Goal: Complete application form

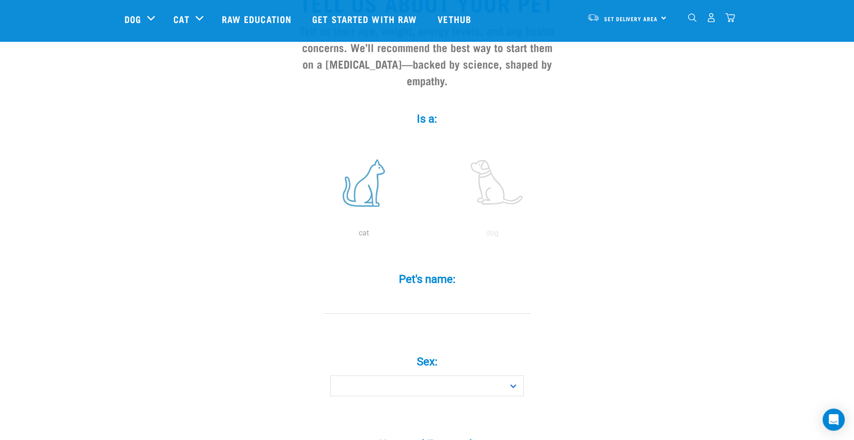
scroll to position [141, 0]
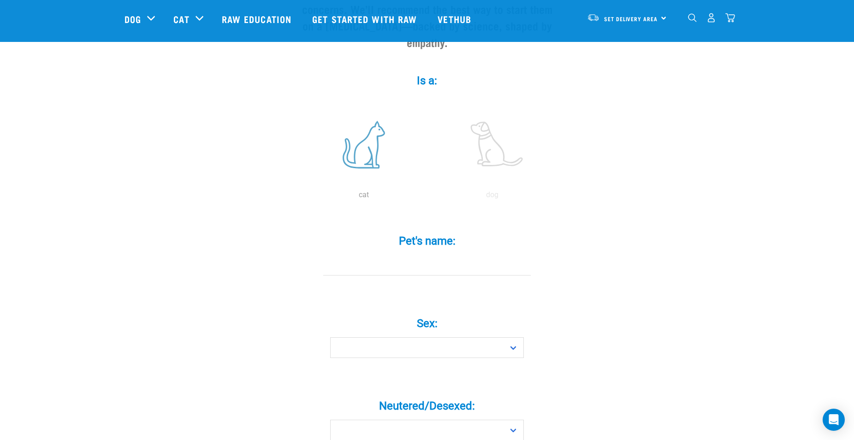
click at [374, 157] on label at bounding box center [363, 145] width 124 height 78
click at [300, 197] on input "radio" at bounding box center [300, 197] width 0 height 0
click at [417, 284] on div "Pet's name: *" at bounding box center [427, 256] width 277 height 68
click at [421, 276] on input "Pet's name: *" at bounding box center [426, 265] width 207 height 21
type input "April"
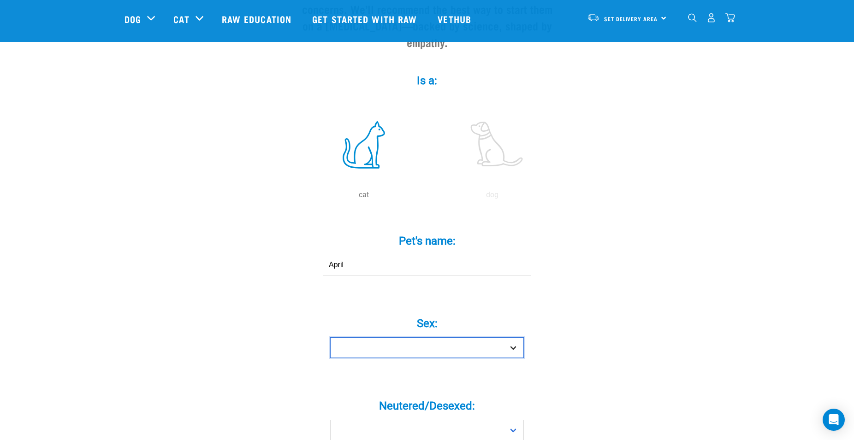
click at [471, 348] on select "Boy Girl" at bounding box center [427, 347] width 194 height 21
click at [464, 357] on select "Boy Girl" at bounding box center [427, 347] width 194 height 21
click at [330, 337] on select "Boy Girl" at bounding box center [427, 347] width 194 height 21
select select "girl"
click option "Girl" at bounding box center [0, 0] width 0 height 0
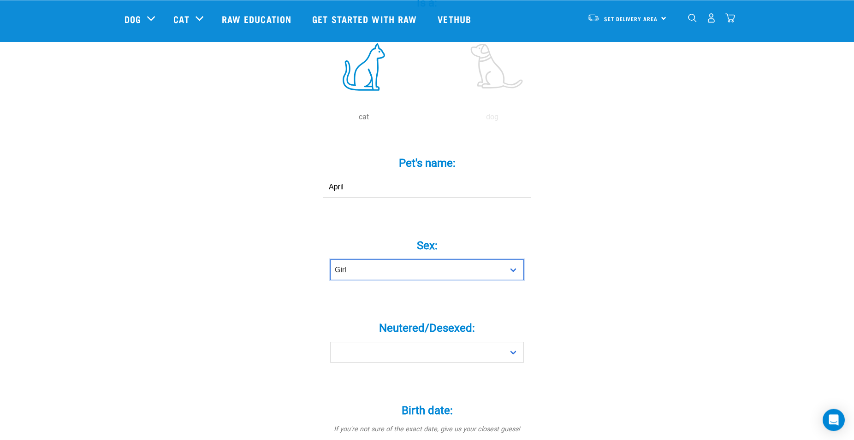
scroll to position [329, 0]
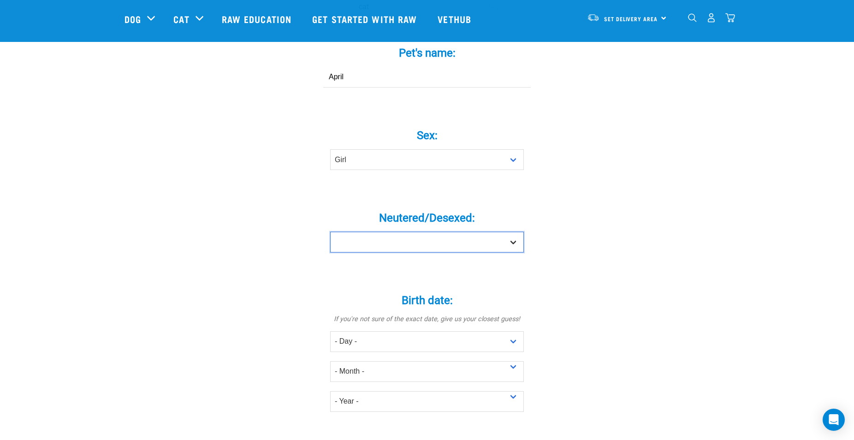
click at [330, 232] on select "Yes No" at bounding box center [427, 242] width 194 height 21
select select "yes"
click option "Yes" at bounding box center [0, 0] width 0 height 0
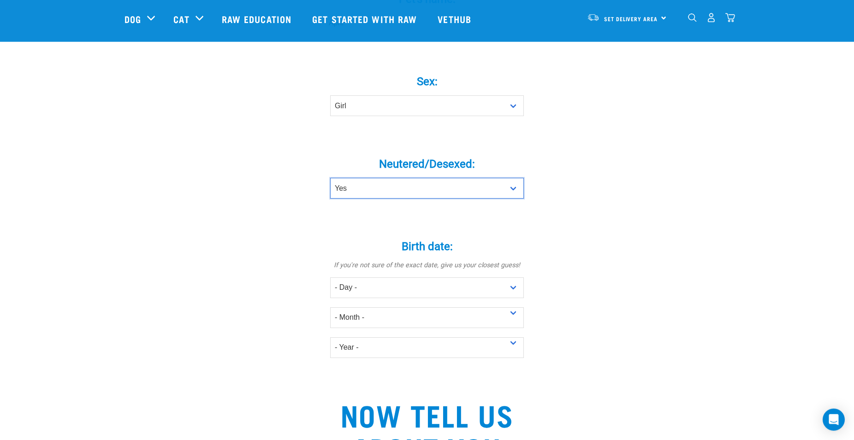
scroll to position [470, 0]
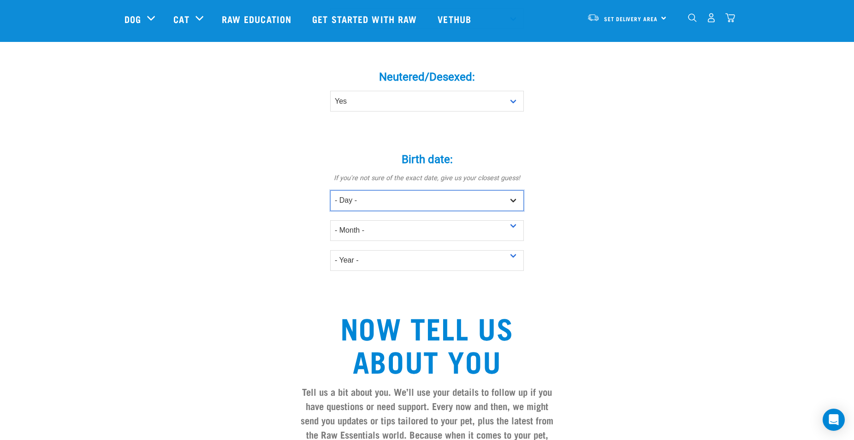
select select "1"
click option "1" at bounding box center [0, 0] width 0 height 0
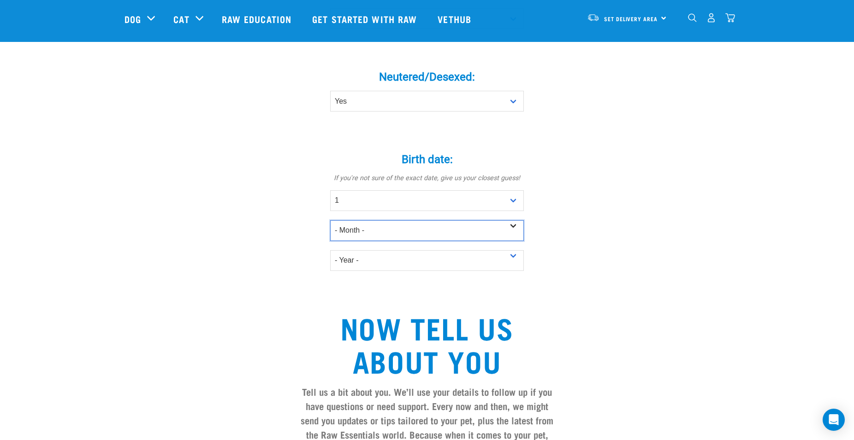
select select "April"
click option "April" at bounding box center [0, 0] width 0 height 0
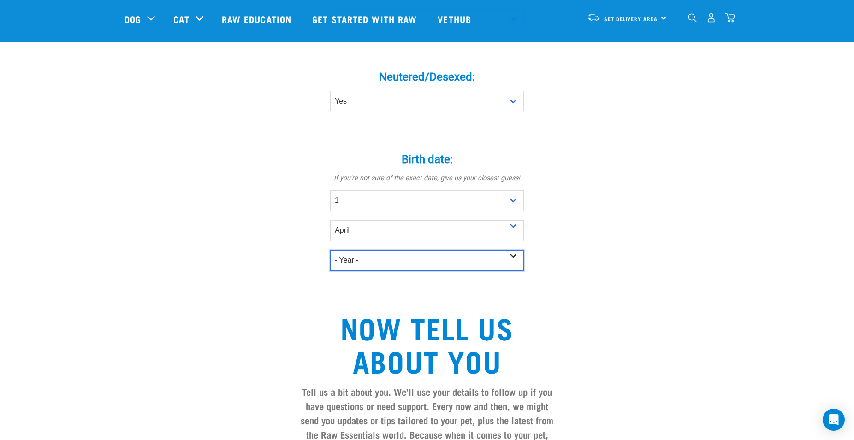
click at [330, 250] on select "- Year - 2025 2024 2023 2022 2021 2020 2019 2018 2017 2016 2015 2014 2013 2012" at bounding box center [427, 260] width 194 height 21
select select "2020"
click option "2020" at bounding box center [0, 0] width 0 height 0
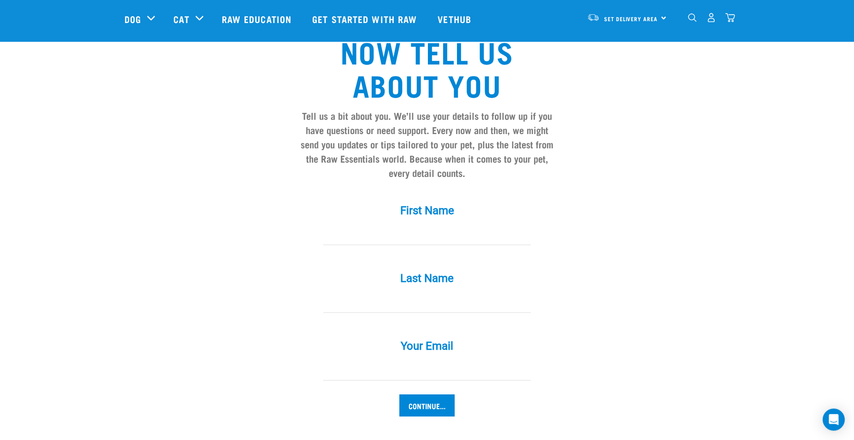
scroll to position [752, 0]
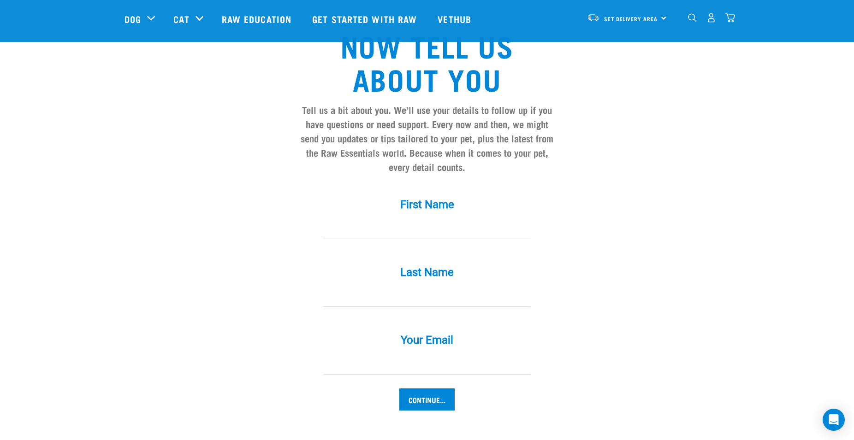
click at [457, 239] on input "First Name *" at bounding box center [426, 228] width 207 height 21
type input "N"
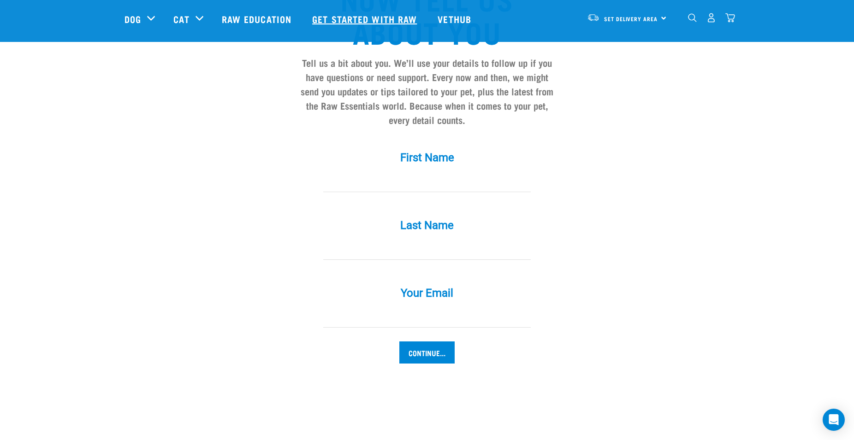
scroll to position [564, 0]
